Goal: Information Seeking & Learning: Compare options

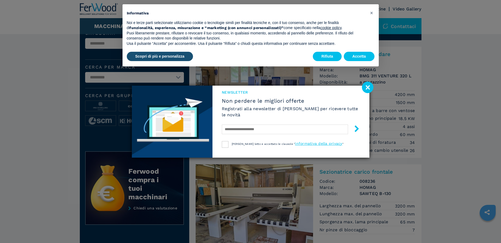
scroll to position [26, 0]
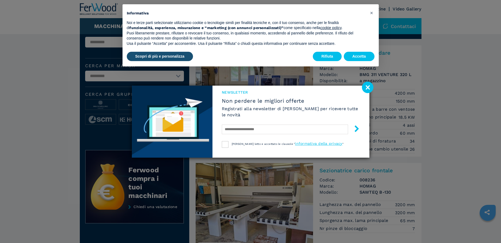
click at [366, 87] on image at bounding box center [367, 87] width 11 height 11
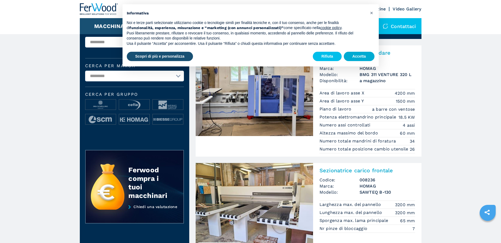
click at [355, 55] on button "Accetta" at bounding box center [359, 57] width 31 height 10
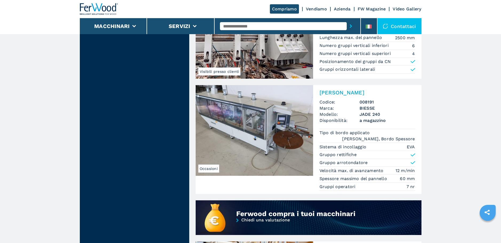
scroll to position [292, 0]
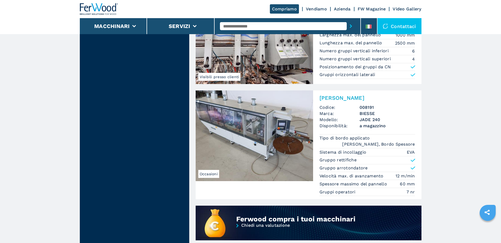
click at [240, 136] on img at bounding box center [254, 135] width 117 height 91
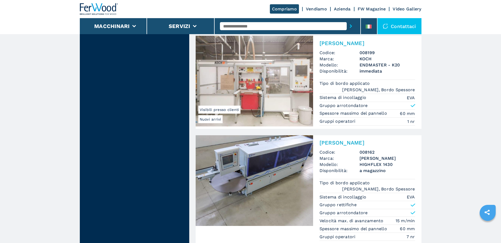
scroll to position [626, 0]
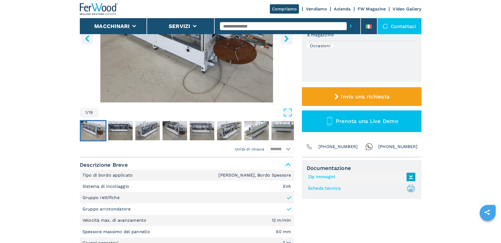
scroll to position [109, 0]
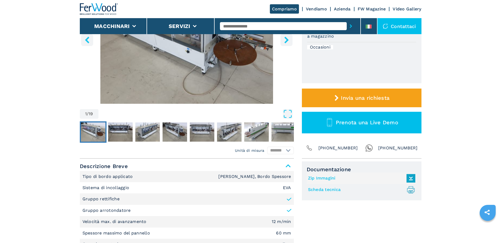
click at [262, 133] on img "Go to Slide 7" at bounding box center [256, 131] width 25 height 19
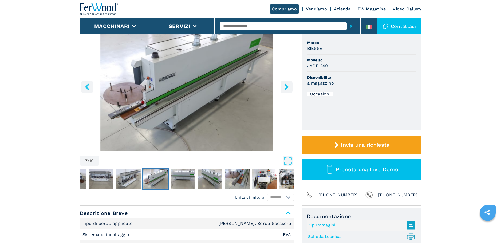
scroll to position [47, 0]
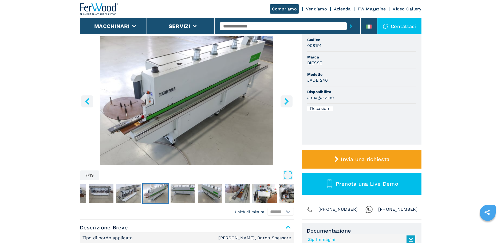
click at [285, 102] on icon "right-button" at bounding box center [286, 101] width 7 height 7
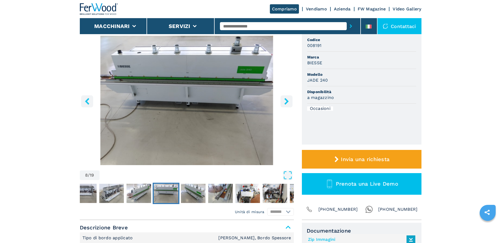
click at [285, 102] on icon "right-button" at bounding box center [286, 101] width 7 height 7
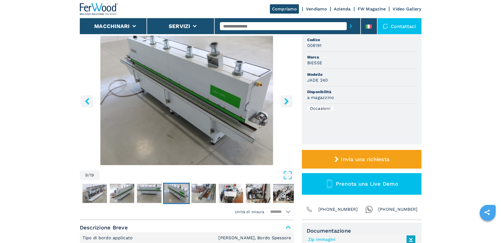
click at [285, 102] on icon "right-button" at bounding box center [286, 101] width 7 height 7
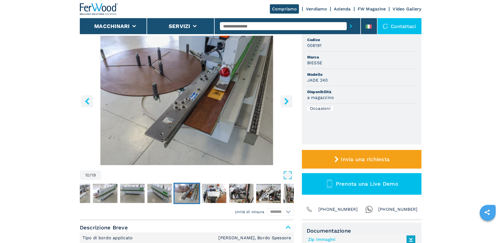
click at [285, 102] on icon "right-button" at bounding box center [286, 101] width 7 height 7
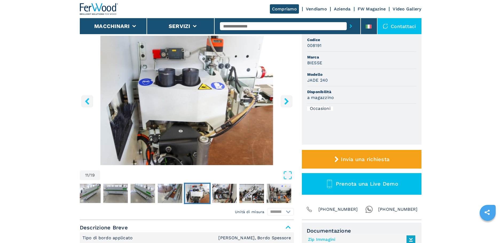
click at [285, 102] on icon "right-button" at bounding box center [286, 101] width 7 height 7
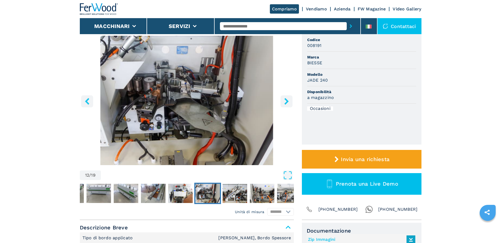
click at [285, 102] on icon "right-button" at bounding box center [286, 101] width 7 height 7
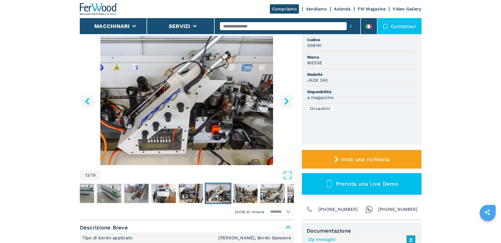
click at [285, 102] on icon "right-button" at bounding box center [286, 101] width 7 height 7
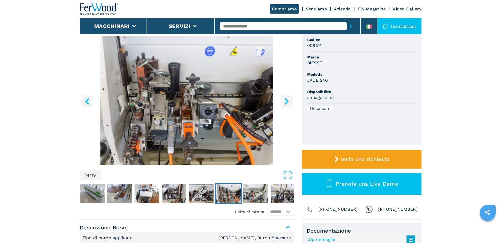
click at [285, 102] on icon "right-button" at bounding box center [286, 101] width 7 height 7
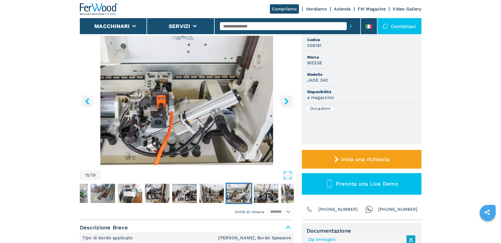
click at [285, 102] on icon "right-button" at bounding box center [286, 101] width 7 height 7
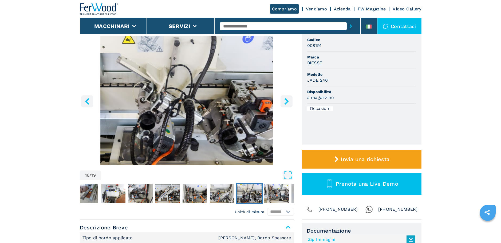
click at [285, 102] on icon "right-button" at bounding box center [286, 101] width 7 height 7
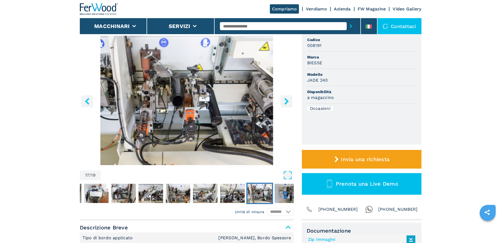
click at [285, 102] on icon "right-button" at bounding box center [286, 101] width 7 height 7
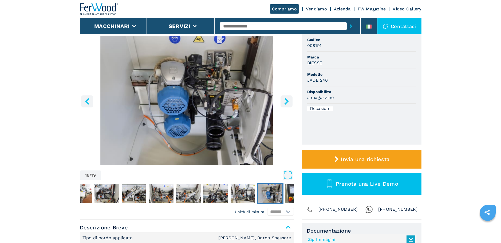
click at [285, 102] on icon "right-button" at bounding box center [286, 101] width 7 height 7
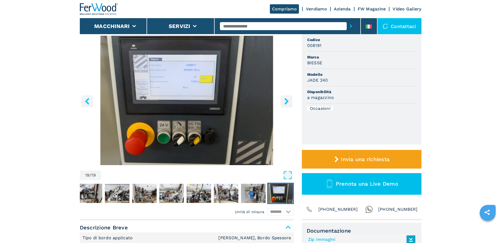
click at [285, 102] on icon "right-button" at bounding box center [286, 101] width 7 height 7
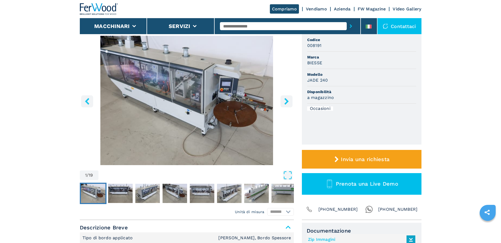
click at [285, 102] on icon "right-button" at bounding box center [286, 101] width 7 height 7
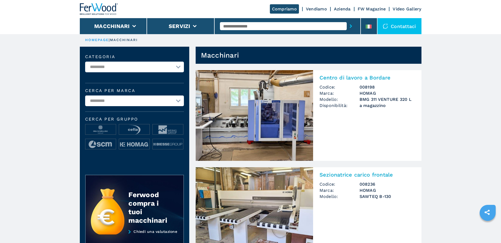
scroll to position [1, 0]
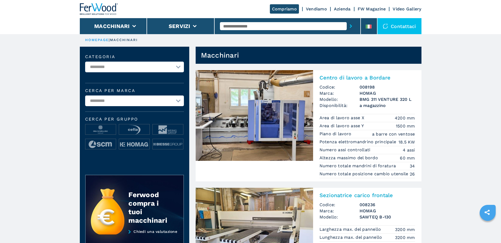
select select "**********"
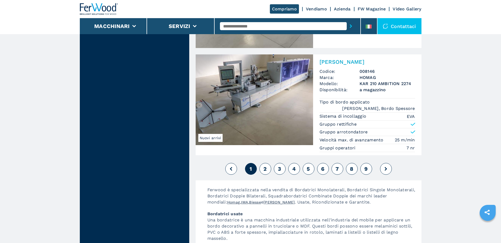
scroll to position [1357, 0]
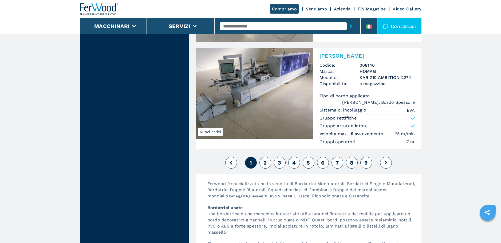
click at [263, 160] on span "2" at bounding box center [264, 163] width 3 height 6
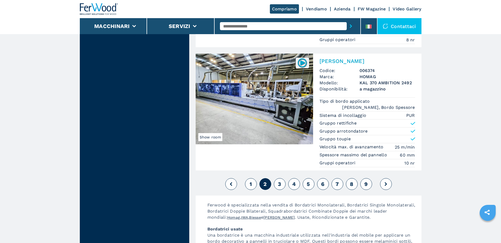
scroll to position [1335, 0]
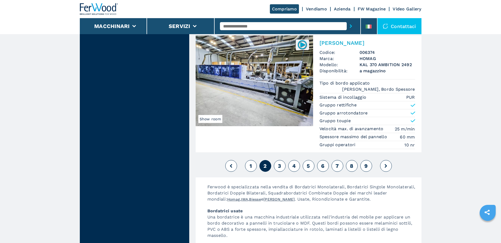
click at [280, 163] on span "3" at bounding box center [279, 166] width 3 height 6
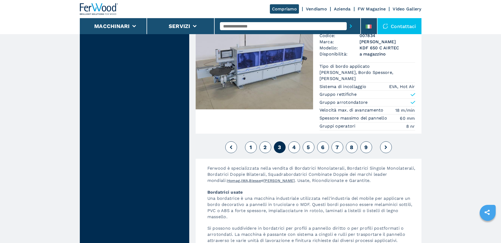
scroll to position [1349, 0]
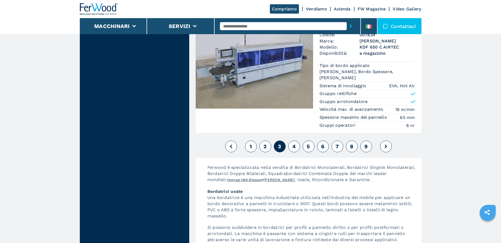
click at [294, 143] on span "4" at bounding box center [293, 146] width 3 height 6
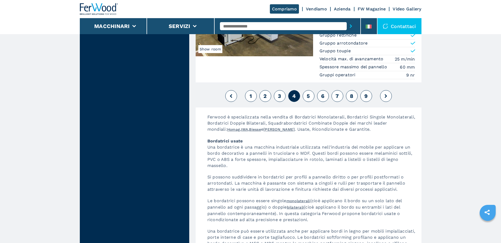
scroll to position [1474, 0]
click at [308, 93] on span "5" at bounding box center [307, 96] width 3 height 6
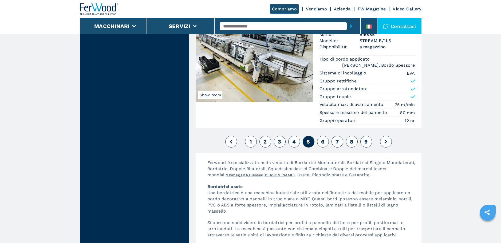
scroll to position [1351, 0]
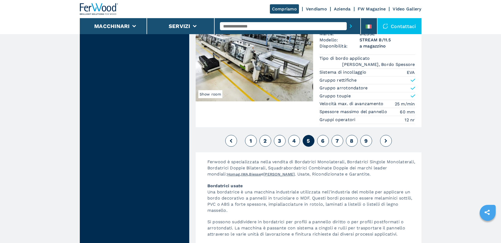
click at [321, 138] on span "6" at bounding box center [322, 141] width 3 height 6
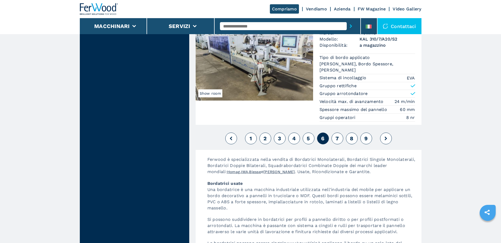
scroll to position [1428, 0]
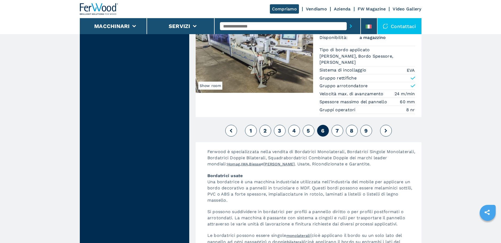
click at [336, 127] on span "7" at bounding box center [336, 130] width 3 height 6
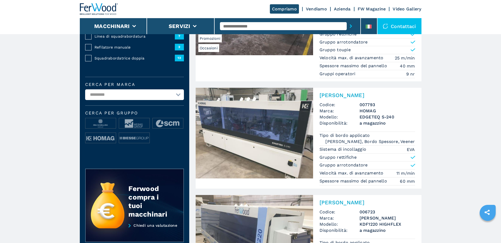
scroll to position [109, 0]
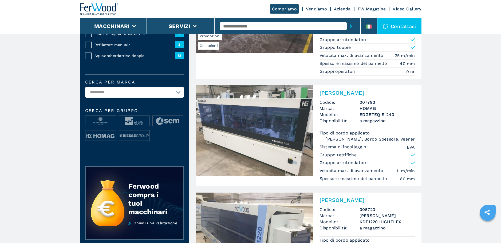
click at [278, 116] on img at bounding box center [254, 130] width 117 height 91
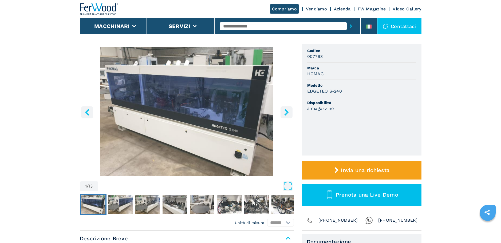
scroll to position [42, 0]
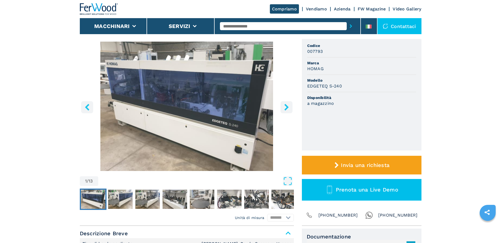
click at [287, 106] on icon "right-button" at bounding box center [286, 107] width 7 height 7
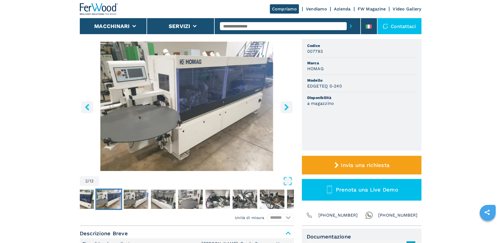
click at [286, 106] on icon "right-button" at bounding box center [286, 107] width 4 height 7
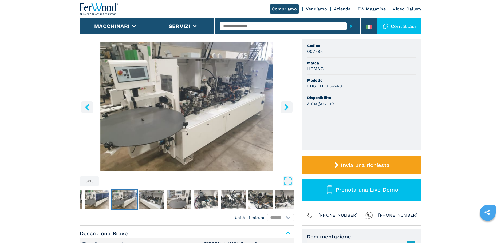
click at [286, 106] on icon "right-button" at bounding box center [286, 107] width 4 height 7
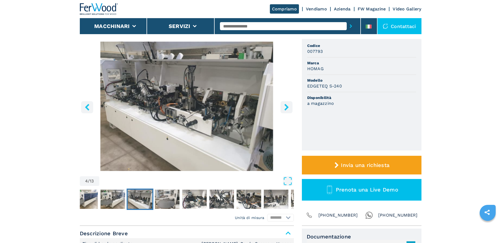
click at [286, 106] on icon "right-button" at bounding box center [286, 107] width 4 height 7
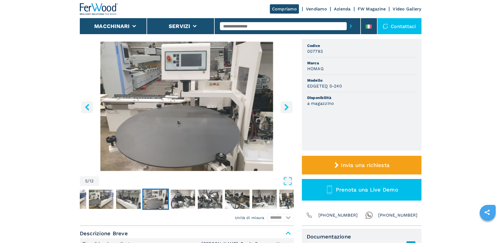
click at [286, 106] on icon "right-button" at bounding box center [286, 107] width 4 height 7
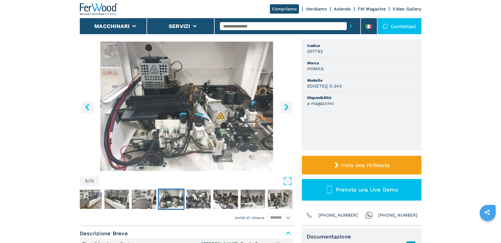
click at [286, 106] on icon "right-button" at bounding box center [286, 107] width 4 height 7
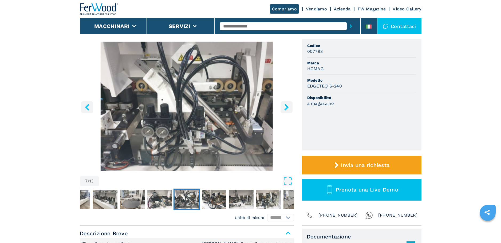
click at [286, 106] on icon "right-button" at bounding box center [286, 107] width 4 height 7
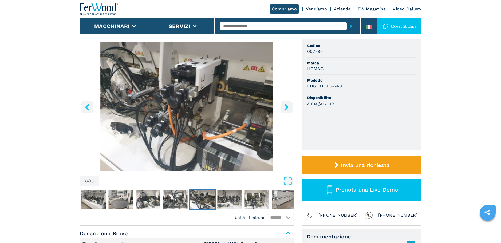
click at [286, 106] on icon "right-button" at bounding box center [286, 107] width 4 height 7
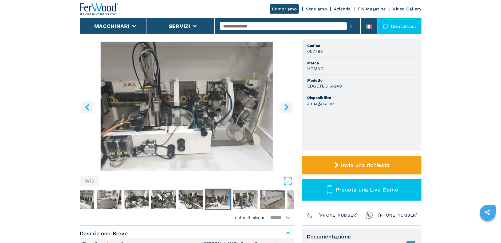
click at [286, 106] on icon "right-button" at bounding box center [286, 107] width 4 height 7
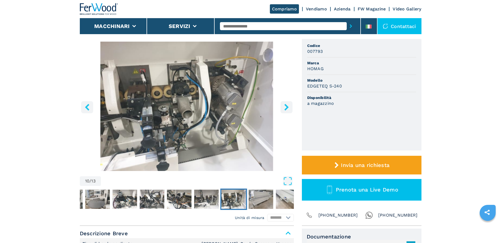
click at [286, 106] on icon "right-button" at bounding box center [286, 107] width 4 height 7
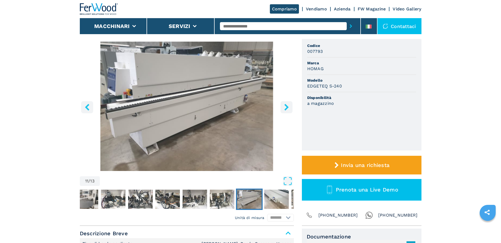
click at [286, 106] on icon "right-button" at bounding box center [286, 107] width 4 height 7
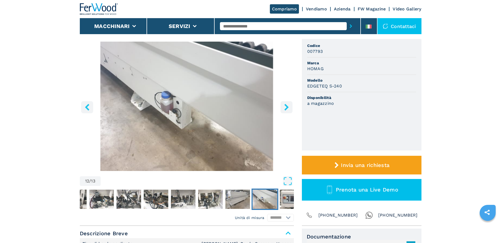
scroll to position [44, 0]
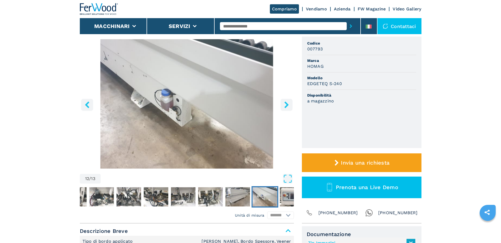
click at [286, 106] on icon "right-button" at bounding box center [286, 104] width 4 height 7
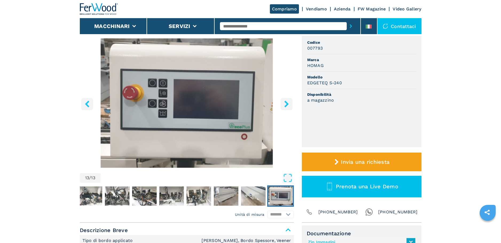
click at [286, 106] on icon "right-button" at bounding box center [286, 104] width 4 height 7
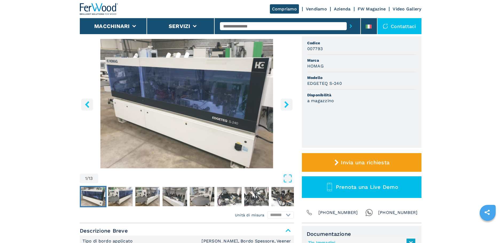
scroll to position [43, 0]
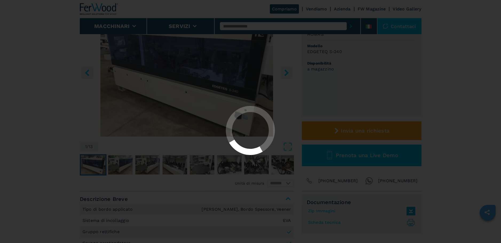
scroll to position [75, 0]
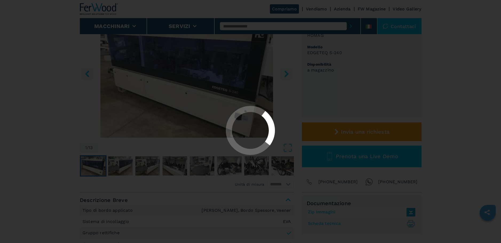
click at [79, 57] on div at bounding box center [250, 121] width 501 height 243
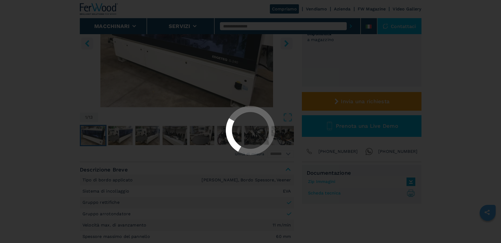
scroll to position [104, 0]
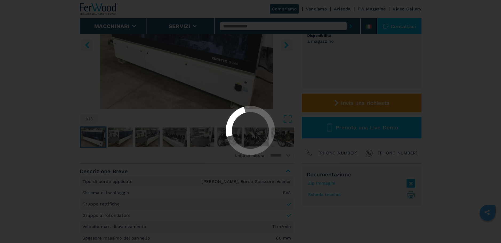
select select "**********"
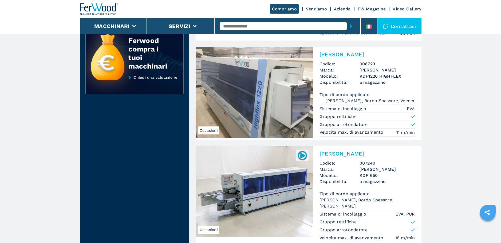
scroll to position [255, 0]
click at [269, 101] on img at bounding box center [254, 92] width 117 height 91
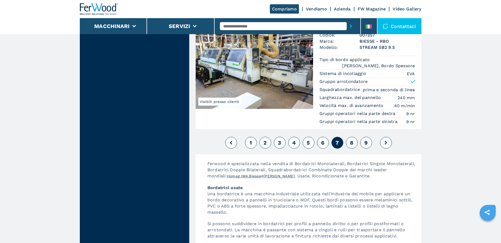
scroll to position [1384, 0]
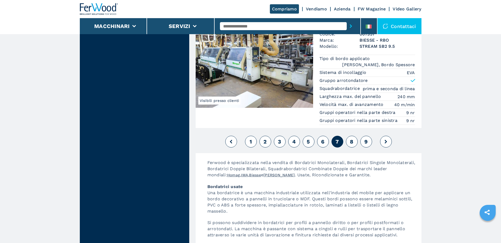
click at [353, 136] on button "8" at bounding box center [352, 142] width 12 height 12
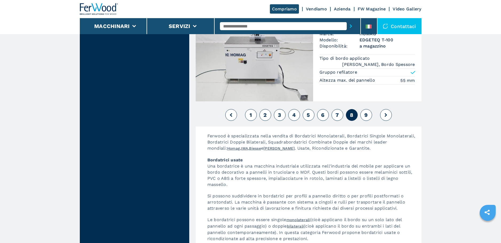
scroll to position [1422, 0]
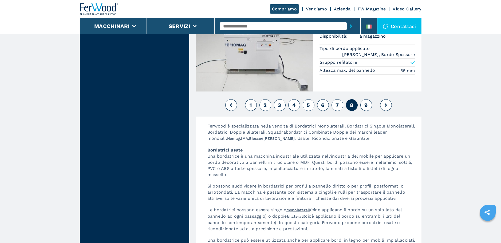
click at [364, 99] on button "9" at bounding box center [366, 105] width 12 height 12
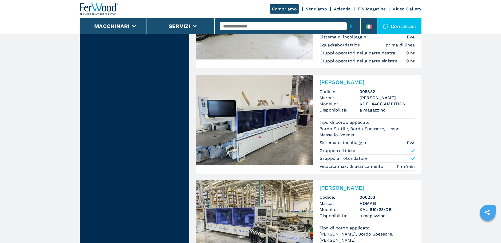
scroll to position [565, 0]
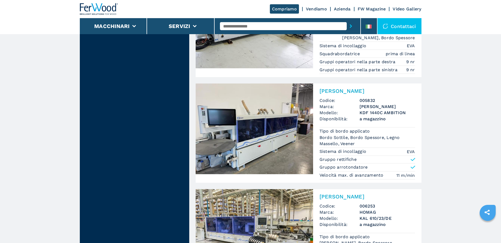
click at [285, 98] on img at bounding box center [254, 128] width 117 height 91
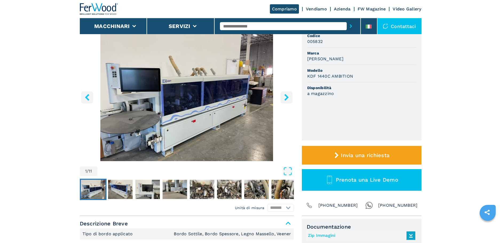
scroll to position [52, 0]
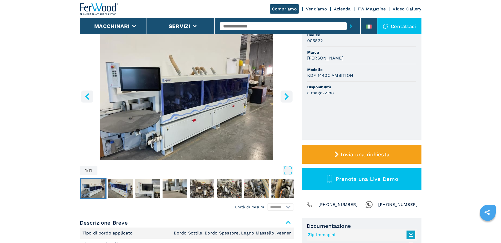
click at [287, 98] on icon "right-button" at bounding box center [286, 96] width 4 height 7
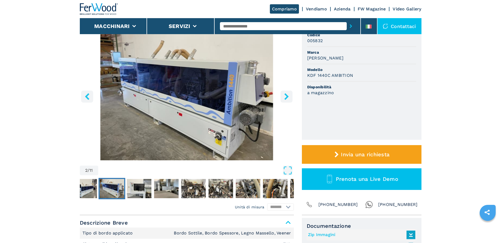
click at [286, 98] on icon "right-button" at bounding box center [286, 96] width 4 height 7
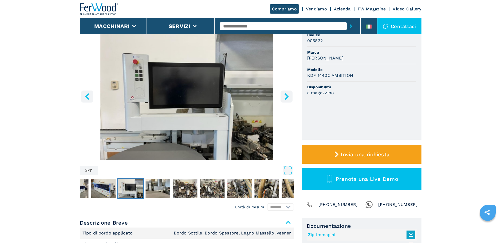
click at [286, 98] on icon "right-button" at bounding box center [286, 96] width 4 height 7
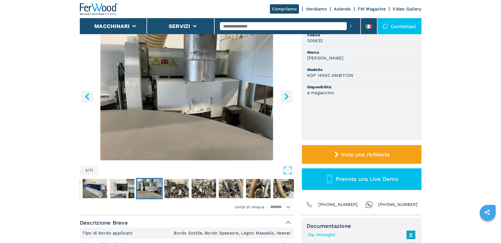
click at [286, 98] on icon "right-button" at bounding box center [286, 96] width 4 height 7
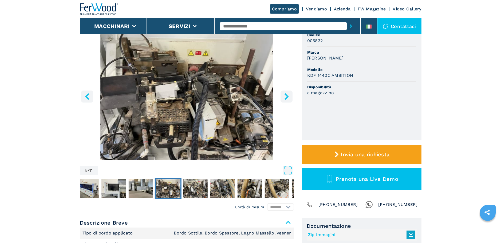
click at [286, 98] on icon "right-button" at bounding box center [286, 96] width 4 height 7
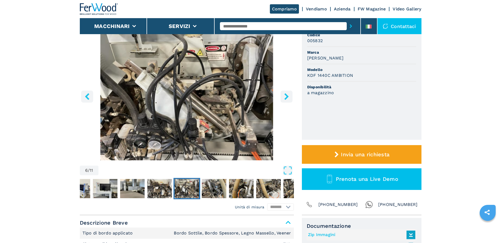
click at [286, 98] on icon "right-button" at bounding box center [286, 96] width 4 height 7
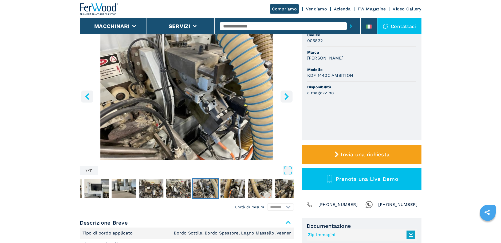
click at [286, 98] on icon "right-button" at bounding box center [286, 96] width 4 height 7
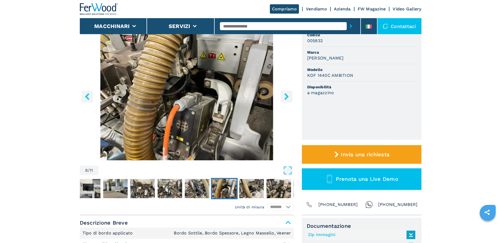
click at [286, 98] on icon "right-button" at bounding box center [286, 96] width 4 height 7
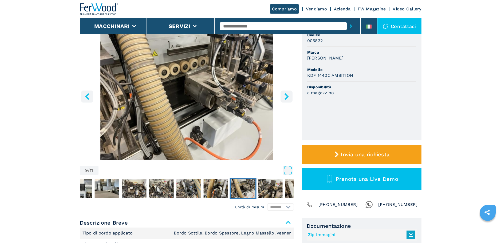
click at [286, 98] on icon "right-button" at bounding box center [286, 96] width 4 height 7
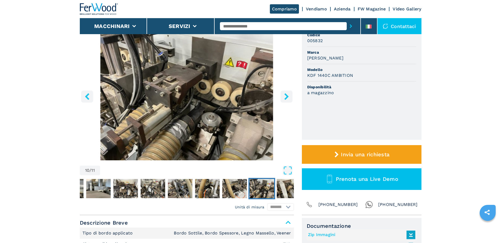
click at [286, 98] on icon "right-button" at bounding box center [286, 96] width 4 height 7
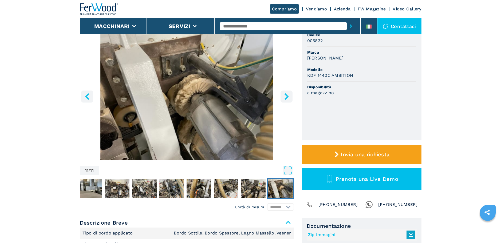
click at [286, 98] on icon "right-button" at bounding box center [286, 96] width 4 height 7
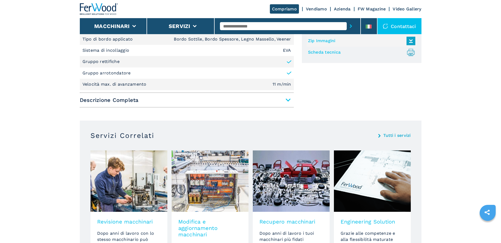
scroll to position [248, 0]
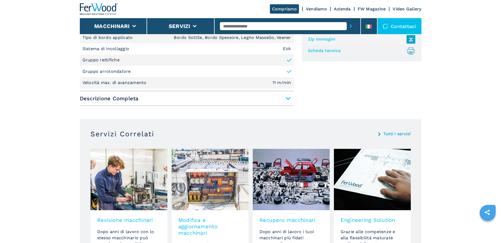
click at [286, 100] on span "Descrizione Completa" at bounding box center [187, 99] width 214 height 10
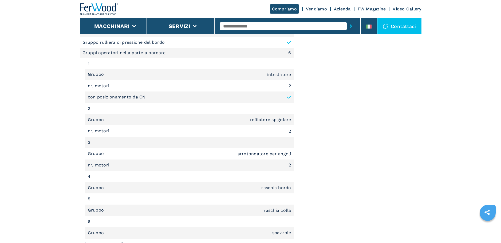
scroll to position [437, 0]
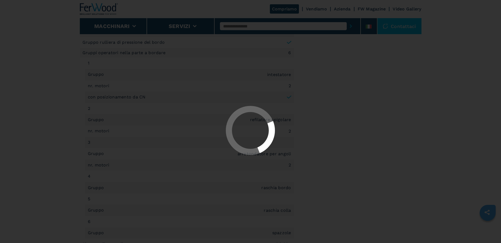
select select "**********"
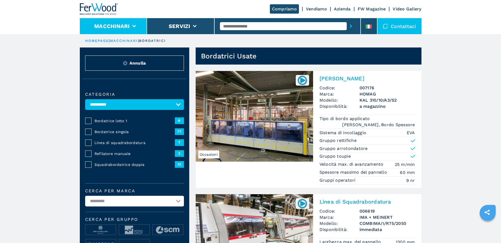
click at [134, 27] on icon at bounding box center [134, 26] width 4 height 2
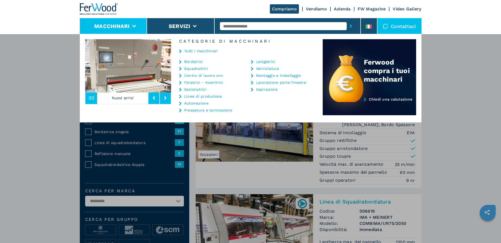
click at [190, 60] on link "Bordatrici" at bounding box center [193, 62] width 19 height 4
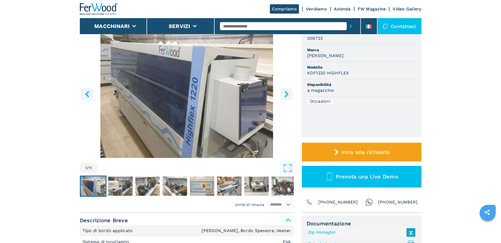
scroll to position [55, 0]
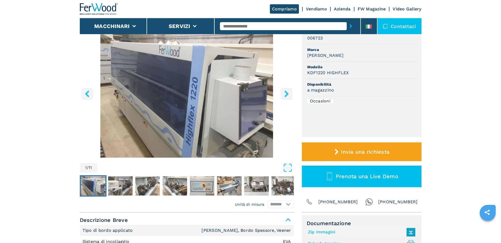
click at [285, 91] on icon "right-button" at bounding box center [286, 93] width 4 height 7
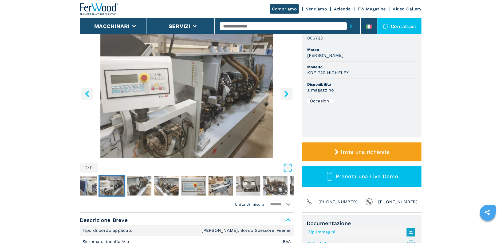
click at [285, 91] on icon "right-button" at bounding box center [286, 93] width 4 height 7
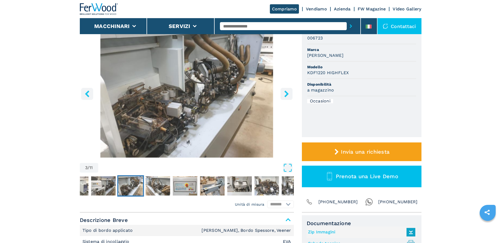
click at [285, 91] on icon "right-button" at bounding box center [286, 93] width 4 height 7
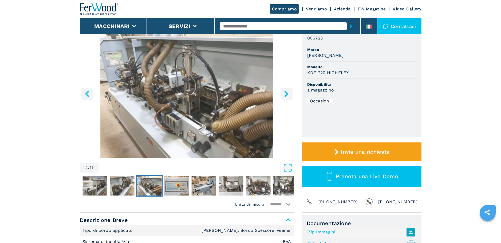
click at [285, 91] on icon "right-button" at bounding box center [286, 93] width 4 height 7
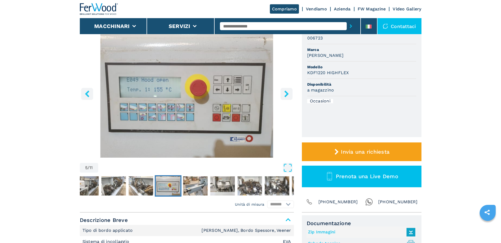
click at [285, 91] on icon "right-button" at bounding box center [286, 93] width 4 height 7
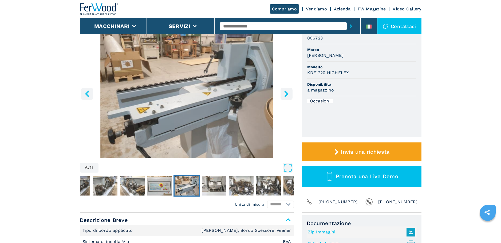
click at [285, 91] on icon "right-button" at bounding box center [286, 93] width 4 height 7
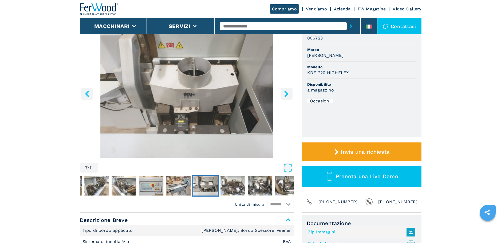
click at [285, 91] on icon "right-button" at bounding box center [286, 93] width 4 height 7
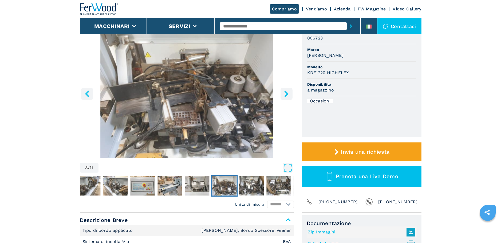
click at [285, 91] on icon "right-button" at bounding box center [286, 93] width 4 height 7
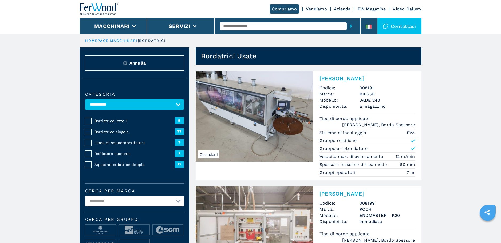
click at [118, 63] on button "Annulla" at bounding box center [134, 62] width 99 height 15
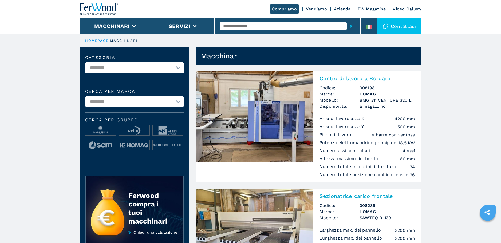
select select "*******"
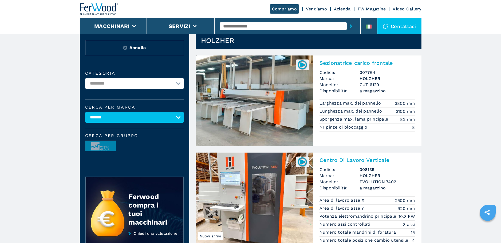
scroll to position [15, 0]
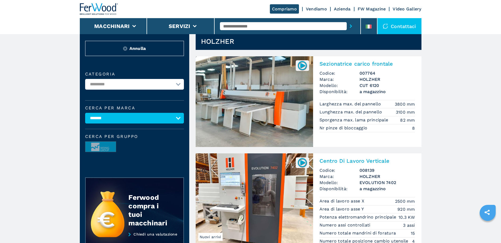
select select "**********"
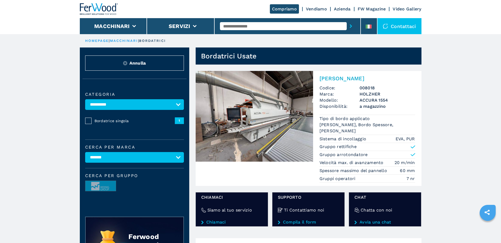
click at [253, 125] on img at bounding box center [254, 116] width 117 height 91
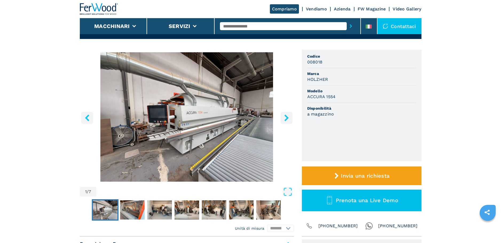
scroll to position [34, 0]
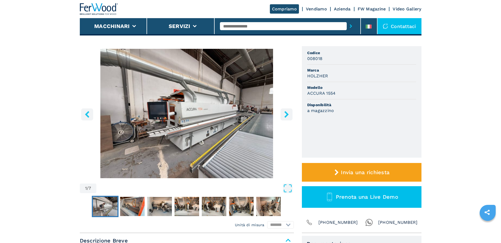
click at [285, 116] on icon "right-button" at bounding box center [286, 114] width 4 height 7
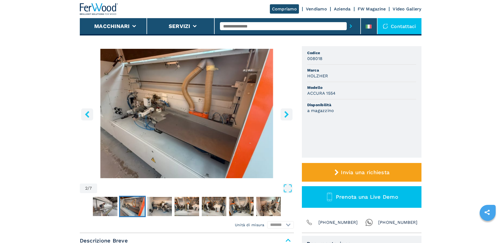
click at [285, 117] on icon "right-button" at bounding box center [286, 114] width 4 height 7
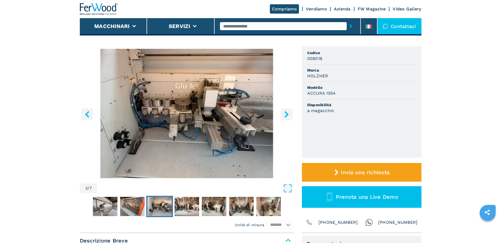
click at [285, 117] on icon "right-button" at bounding box center [286, 114] width 4 height 7
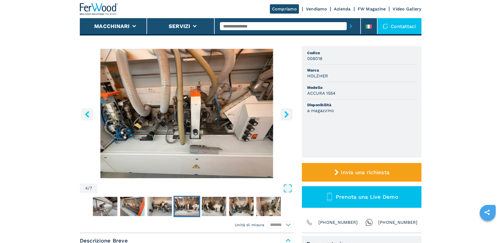
click at [285, 117] on icon "right-button" at bounding box center [286, 114] width 4 height 7
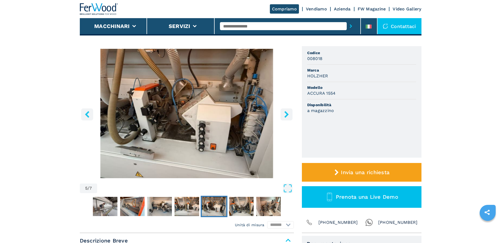
click at [285, 117] on icon "right-button" at bounding box center [286, 114] width 4 height 7
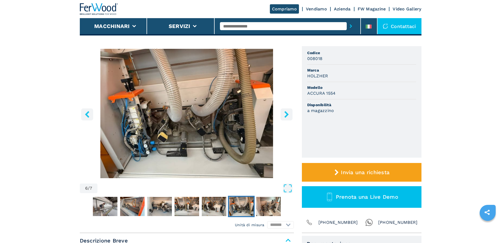
click at [285, 117] on icon "right-button" at bounding box center [286, 114] width 4 height 7
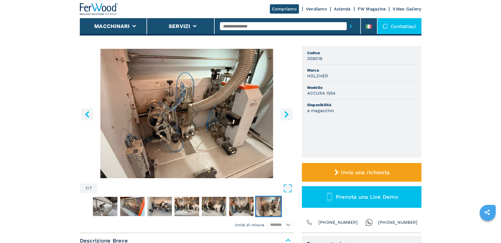
click at [285, 117] on icon "right-button" at bounding box center [286, 114] width 4 height 7
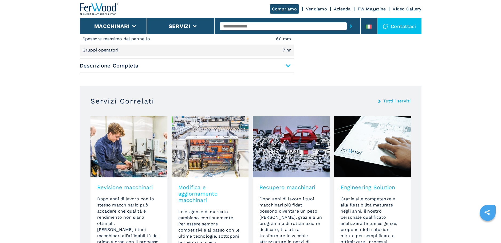
scroll to position [304, 0]
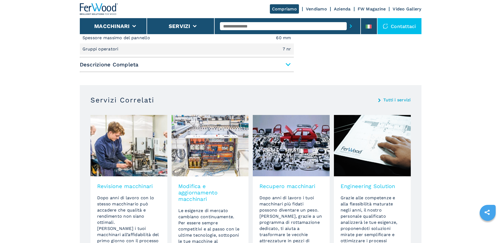
click at [289, 65] on span "Descrizione Completa" at bounding box center [187, 65] width 214 height 10
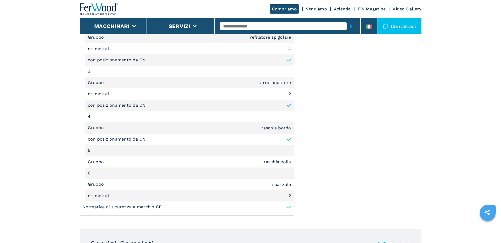
scroll to position [634, 0]
